Goal: Task Accomplishment & Management: Manage account settings

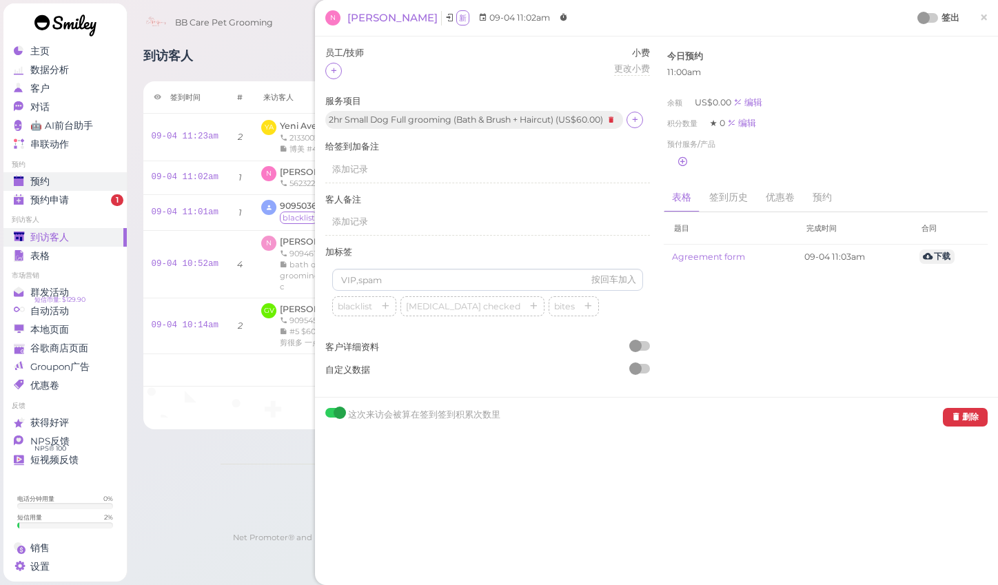
click at [51, 185] on div "预约" at bounding box center [63, 182] width 99 height 12
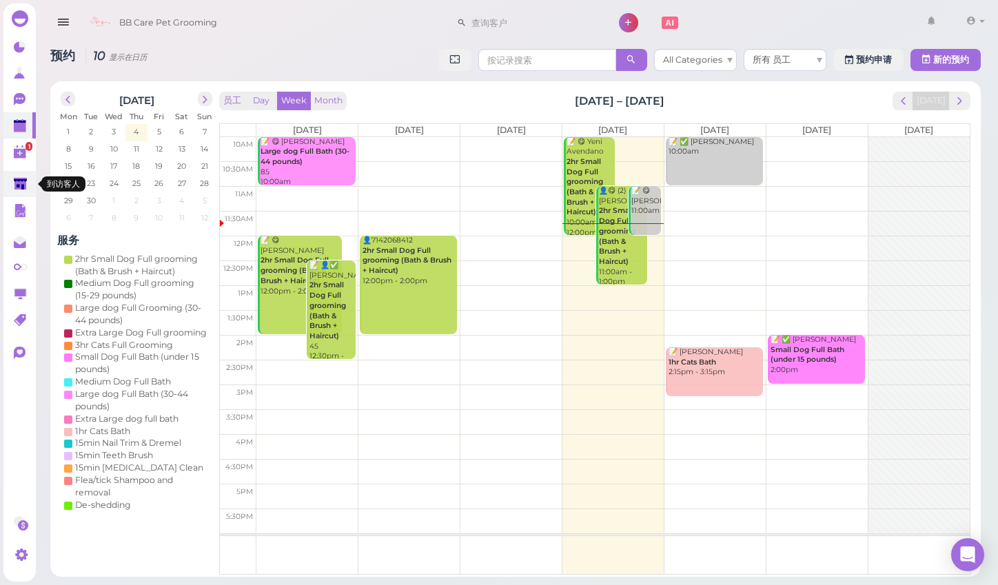
click at [15, 187] on polygon at bounding box center [20, 184] width 13 height 12
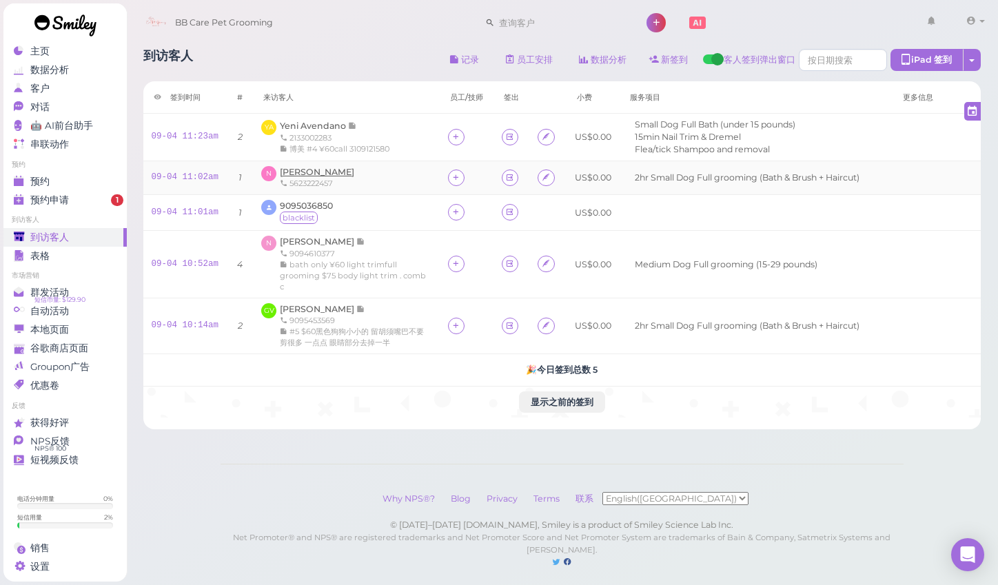
click at [306, 167] on span "[PERSON_NAME]" at bounding box center [317, 172] width 74 height 10
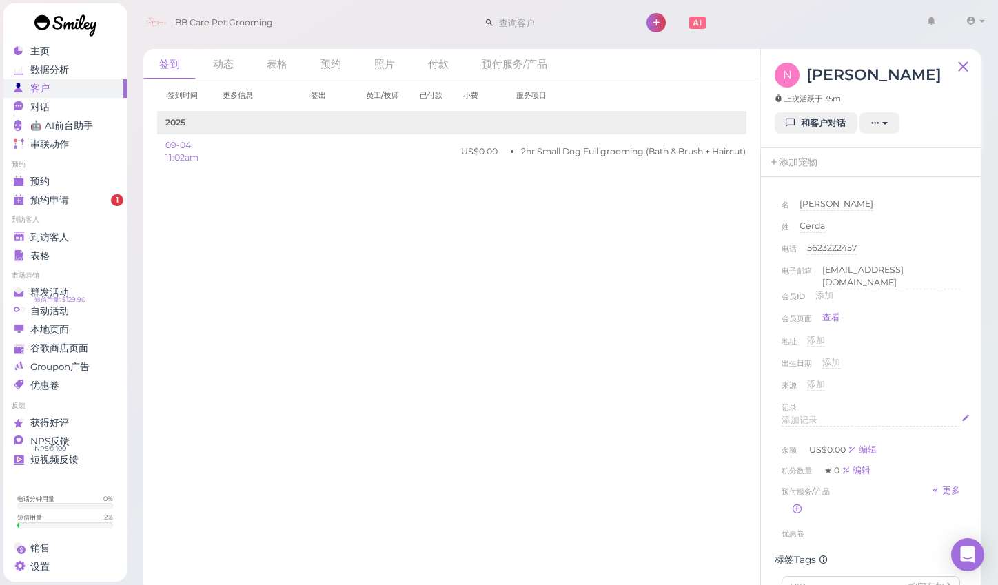
click at [802, 417] on span "添加记录" at bounding box center [800, 420] width 36 height 10
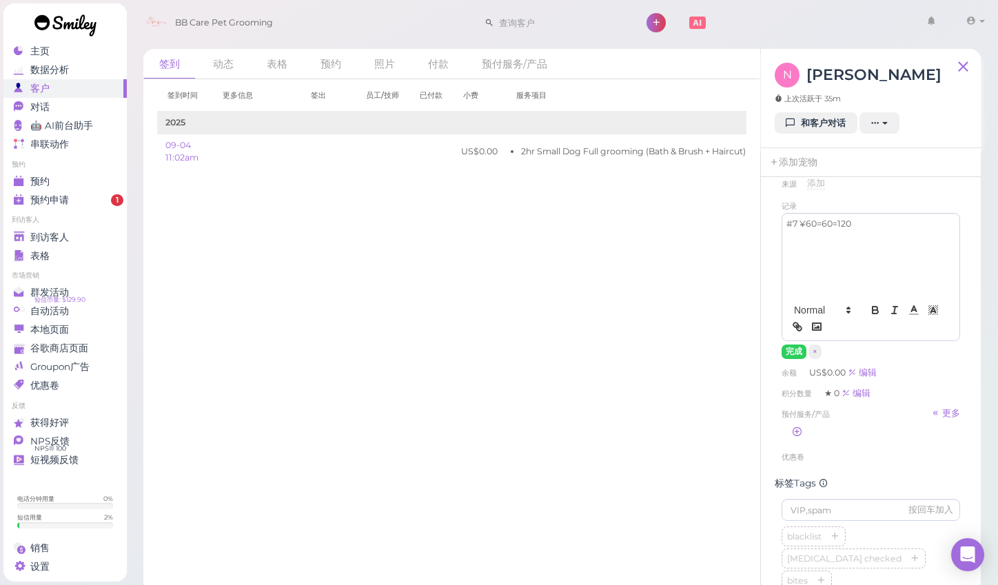
scroll to position [202, 0]
click at [791, 345] on button "完成" at bounding box center [794, 351] width 25 height 14
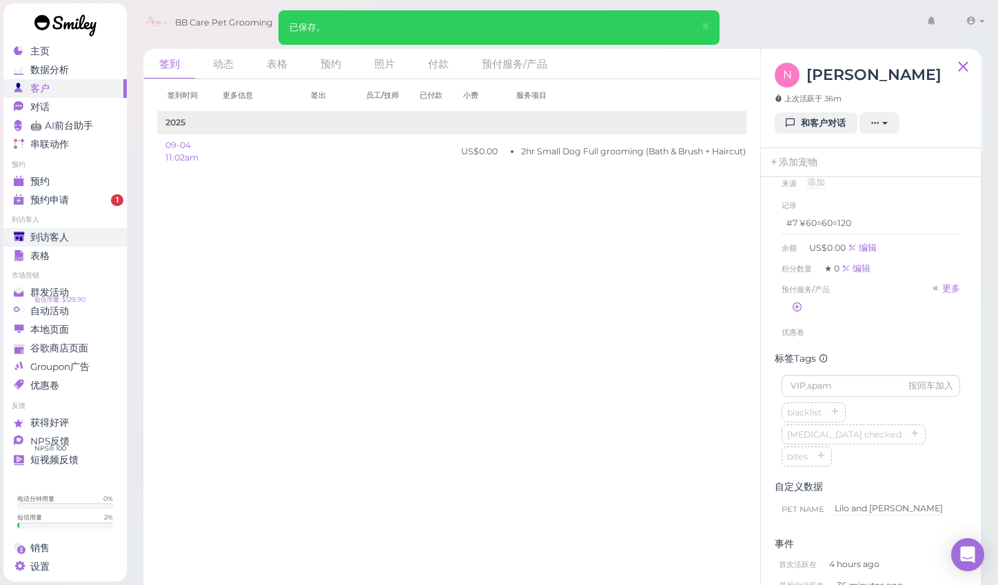
click at [57, 236] on span "到访客人" at bounding box center [49, 238] width 39 height 12
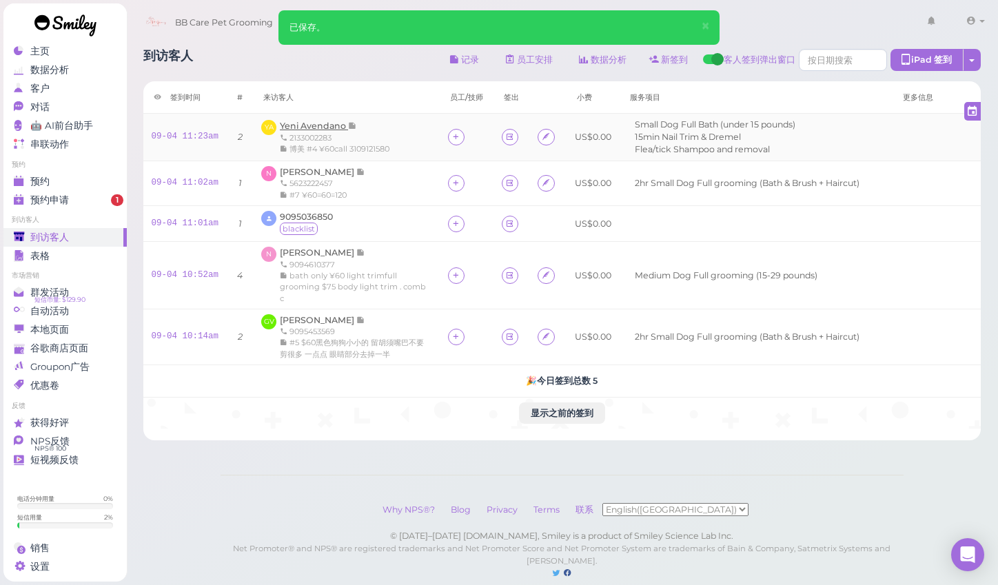
click at [320, 125] on span "Yeni Avendano" at bounding box center [314, 126] width 68 height 10
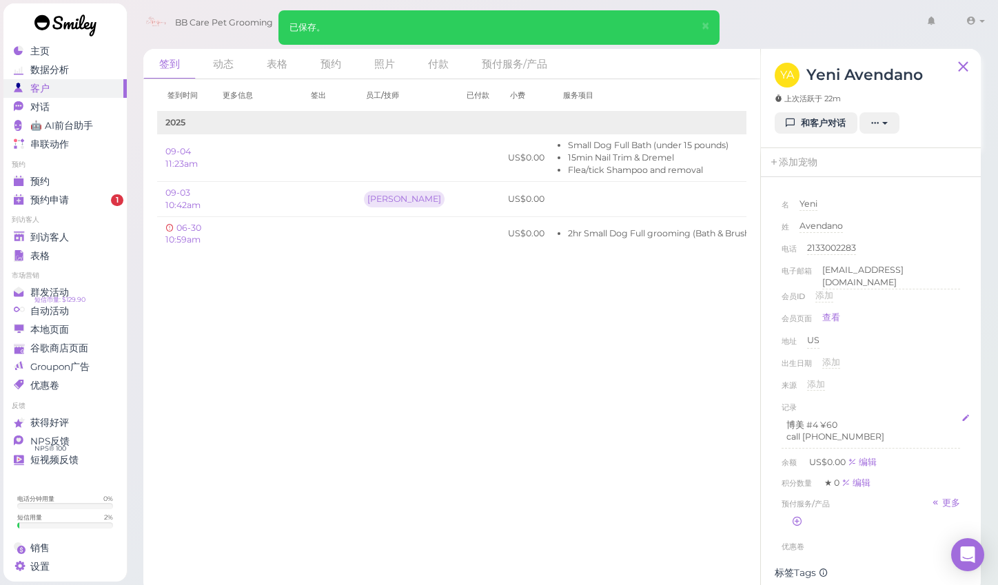
click at [861, 432] on p "call [PHONE_NUMBER]" at bounding box center [871, 437] width 169 height 12
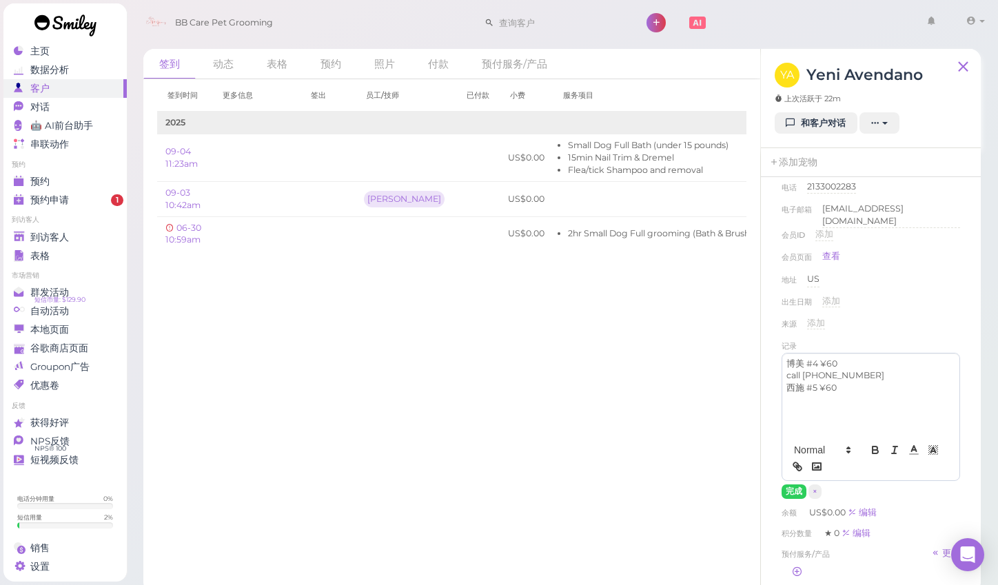
scroll to position [112, 0]
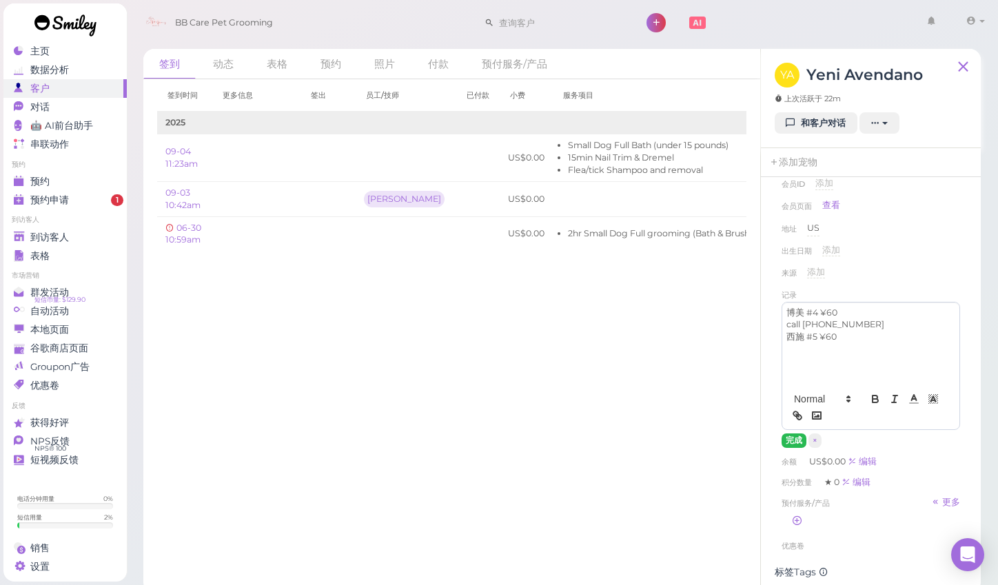
click at [799, 436] on button "完成" at bounding box center [794, 441] width 25 height 14
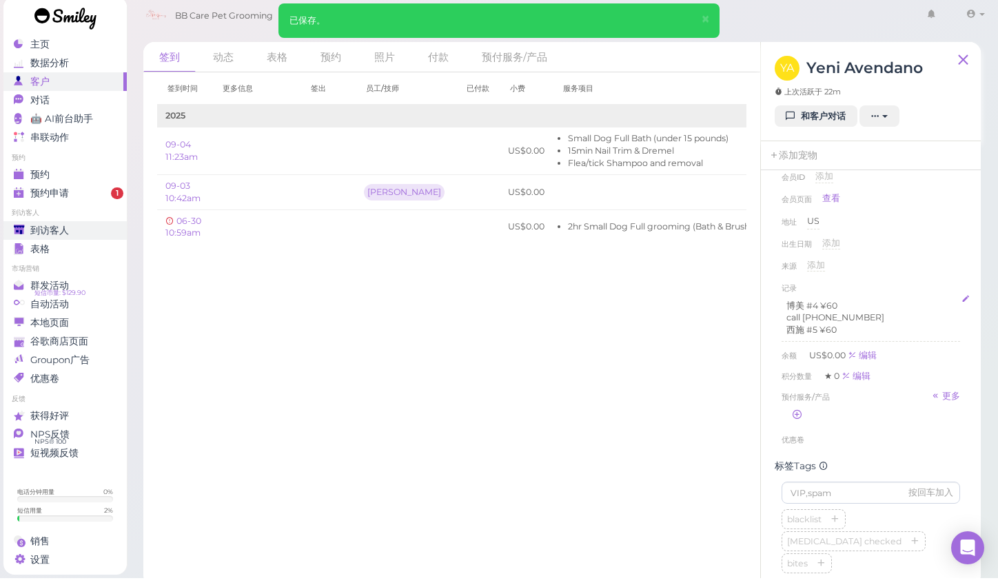
click at [60, 232] on span "到访客人" at bounding box center [49, 238] width 39 height 12
